Goal: Task Accomplishment & Management: Manage account settings

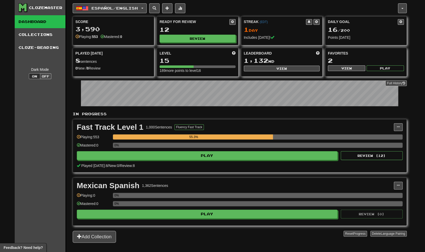
click at [23, 11] on icon at bounding box center [23, 7] width 9 height 9
click at [400, 8] on button "button" at bounding box center [402, 8] width 9 height 10
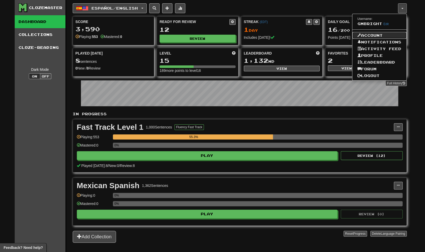
click at [380, 34] on link "Account" at bounding box center [380, 35] width 54 height 7
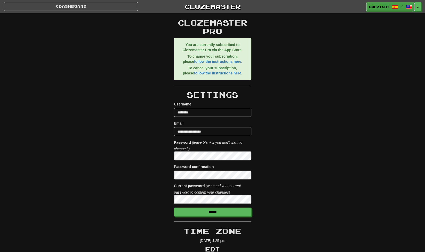
click at [390, 6] on link "gmbright /" at bounding box center [390, 6] width 49 height 9
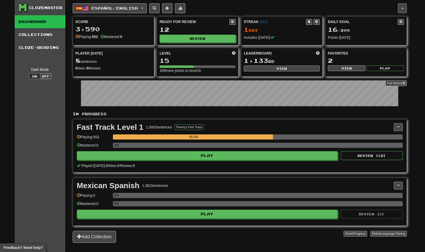
click at [402, 9] on span "button" at bounding box center [403, 8] width 2 height 1
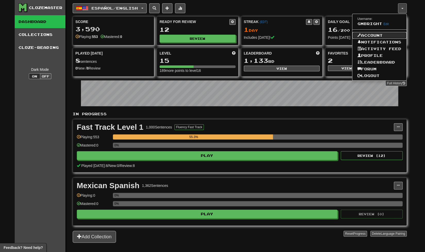
click at [383, 36] on link "Account" at bounding box center [380, 35] width 54 height 7
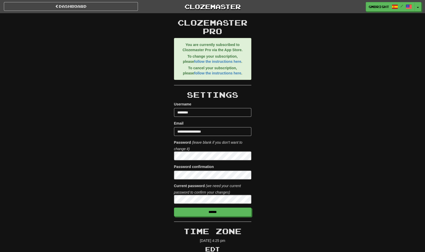
click at [235, 63] on p "To change your subscription, please follow the instructions here ." at bounding box center [212, 59] width 69 height 10
click at [233, 61] on link "follow the instructions here" at bounding box center [217, 61] width 47 height 4
